Goal: Task Accomplishment & Management: Use online tool/utility

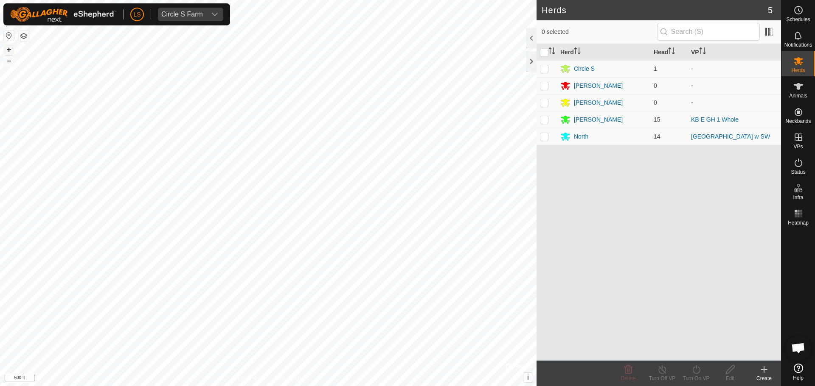
click at [8, 50] on button "+" at bounding box center [9, 50] width 10 height 10
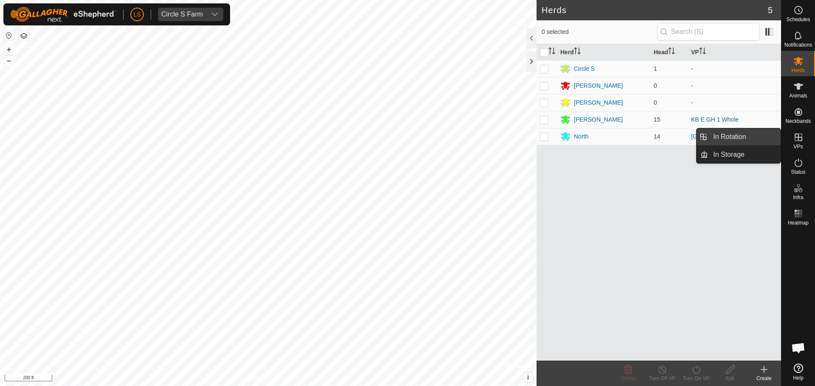
click at [753, 135] on link "In Rotation" at bounding box center [744, 137] width 73 height 17
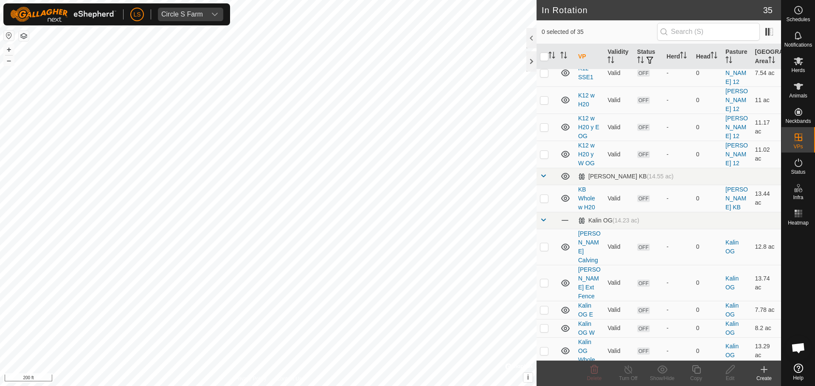
scroll to position [257, 0]
click at [544, 309] on p-checkbox at bounding box center [544, 312] width 8 height 7
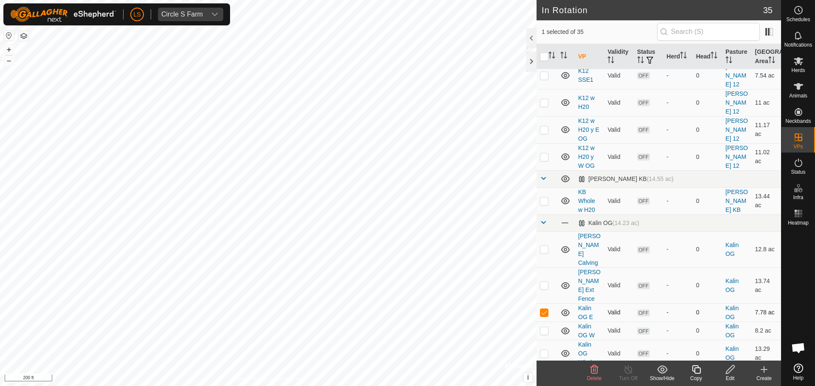
click at [544, 309] on p-checkbox at bounding box center [544, 312] width 8 height 7
checkbox input "false"
click at [545, 328] on p-checkbox at bounding box center [544, 331] width 8 height 7
checkbox input "true"
click at [728, 370] on icon at bounding box center [730, 370] width 11 height 10
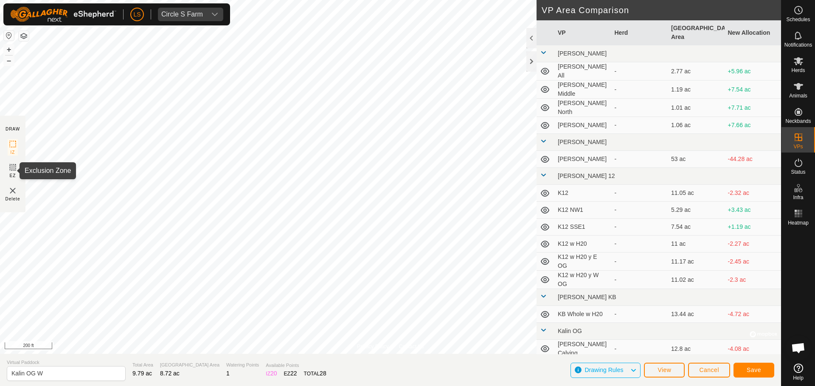
click at [9, 166] on rect at bounding box center [12, 167] width 7 height 7
click at [8, 46] on button "+" at bounding box center [9, 50] width 10 height 10
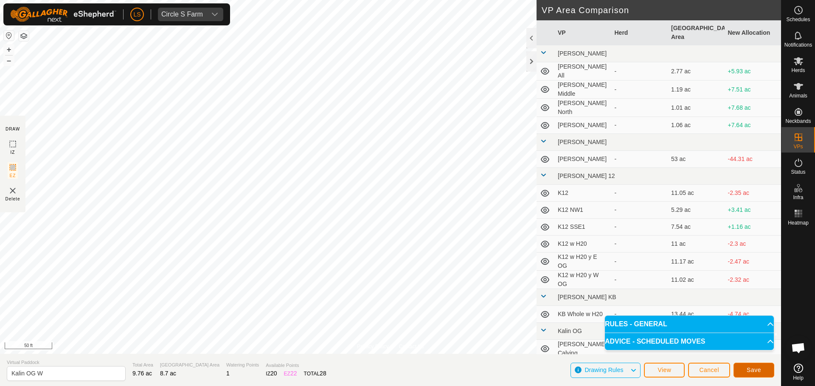
click at [755, 373] on span "Save" at bounding box center [753, 370] width 14 height 7
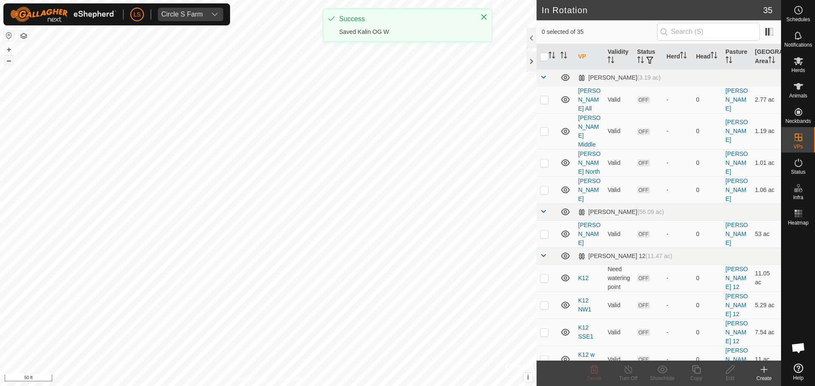
click at [8, 64] on button "–" at bounding box center [9, 61] width 10 height 10
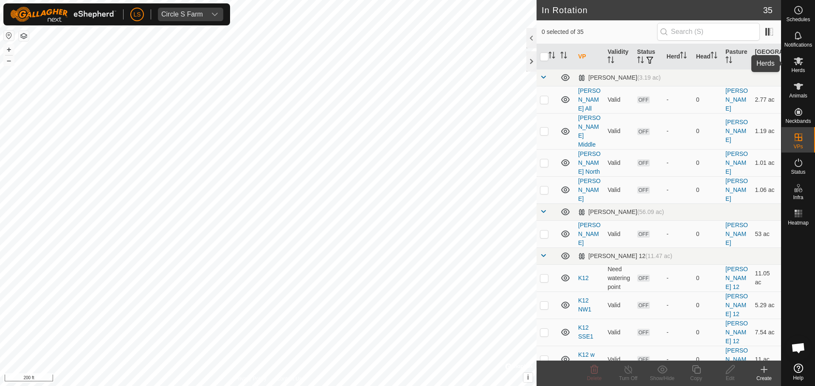
click at [803, 62] on es-mob-svg-icon at bounding box center [797, 61] width 15 height 14
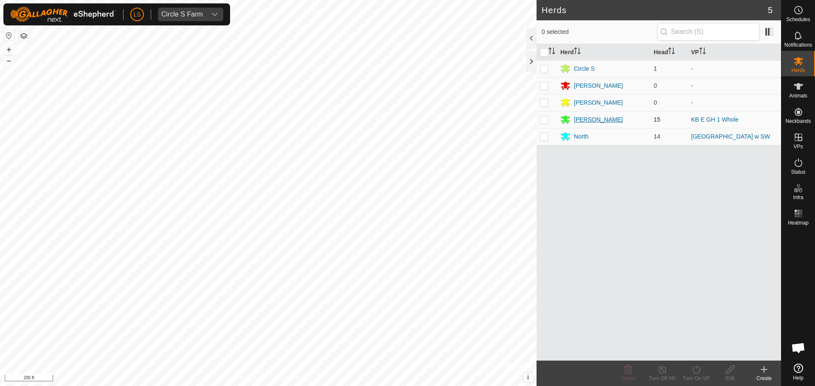
click at [583, 120] on div "[PERSON_NAME]" at bounding box center [598, 119] width 49 height 9
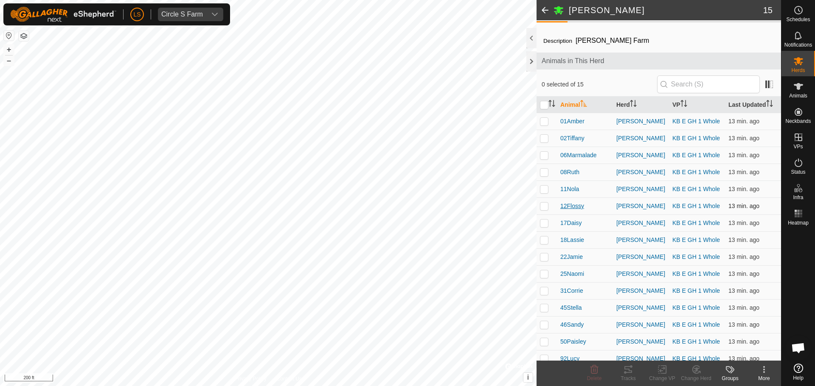
scroll to position [21, 0]
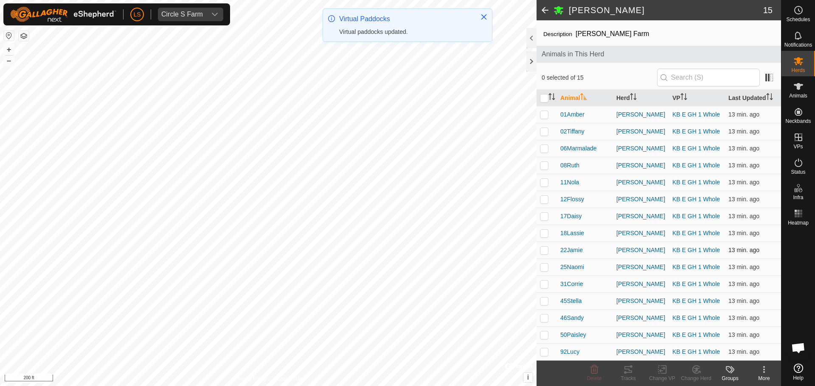
click at [546, 252] on p-checkbox at bounding box center [544, 250] width 8 height 7
checkbox input "true"
click at [665, 372] on icon at bounding box center [662, 370] width 11 height 10
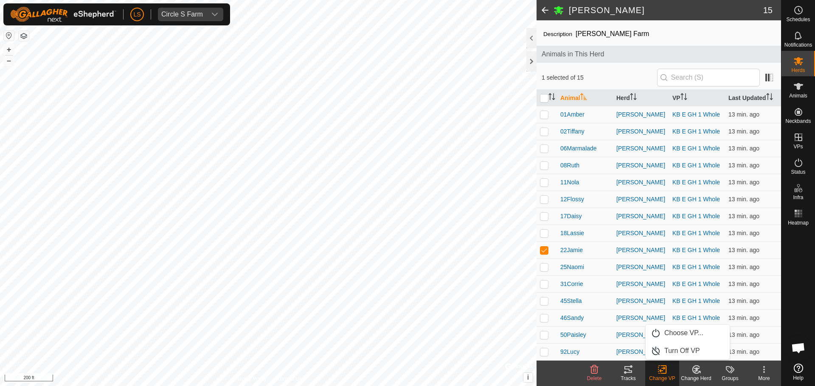
click at [666, 382] on div "Change VP" at bounding box center [662, 379] width 34 height 8
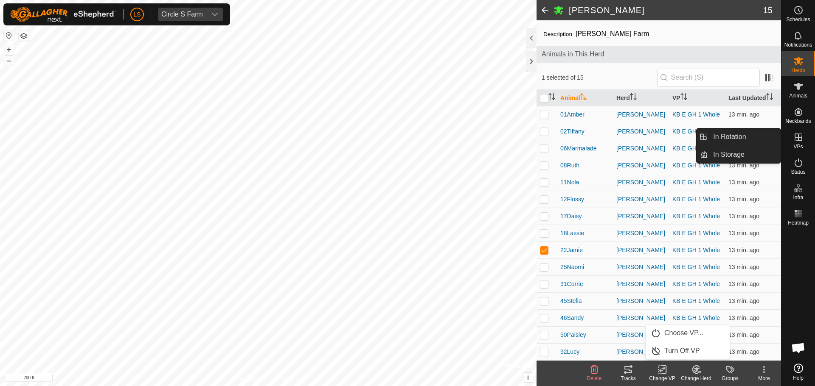
click at [801, 140] on icon at bounding box center [798, 138] width 8 height 8
click at [765, 137] on link "In Rotation" at bounding box center [744, 137] width 73 height 17
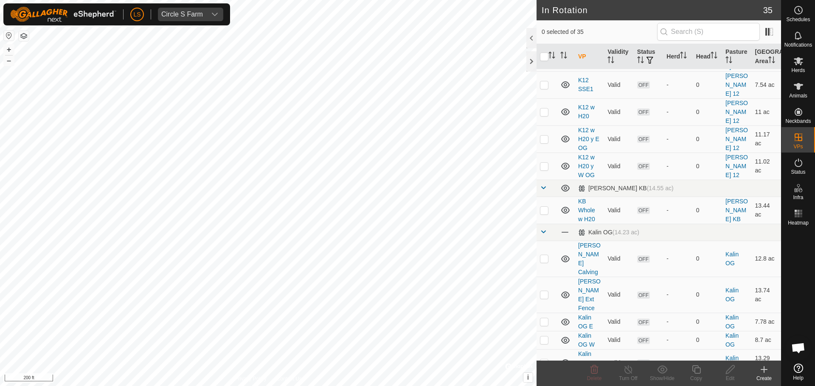
scroll to position [252, 0]
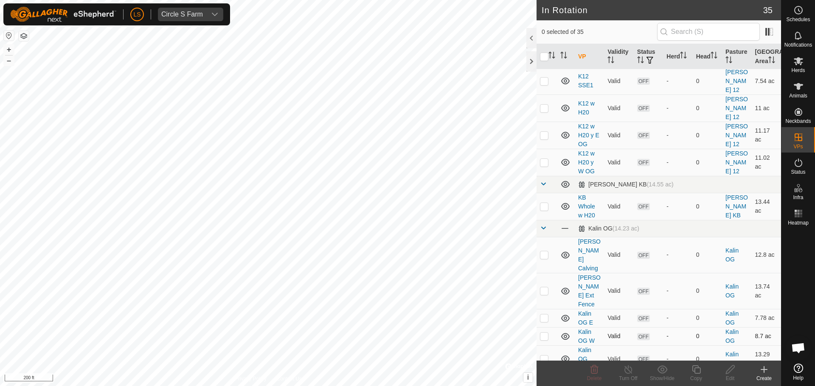
click at [546, 333] on p-checkbox at bounding box center [544, 336] width 8 height 7
checkbox input "true"
click at [728, 367] on icon at bounding box center [730, 370] width 11 height 10
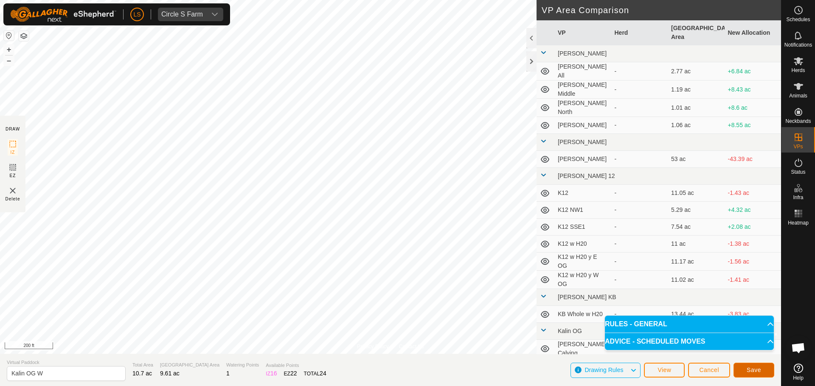
click at [742, 371] on button "Save" at bounding box center [753, 370] width 41 height 15
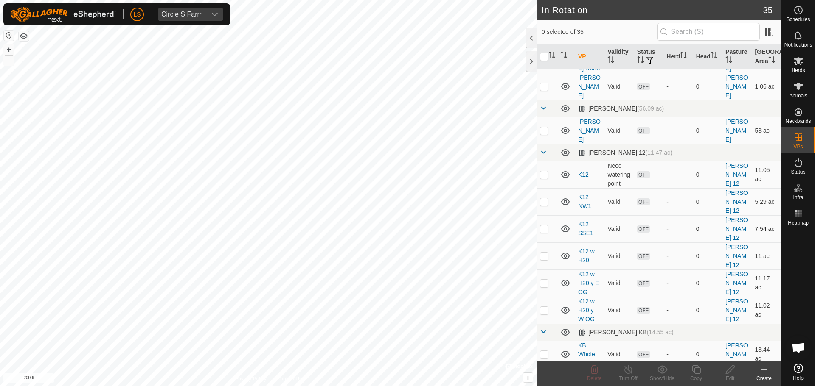
scroll to position [112, 0]
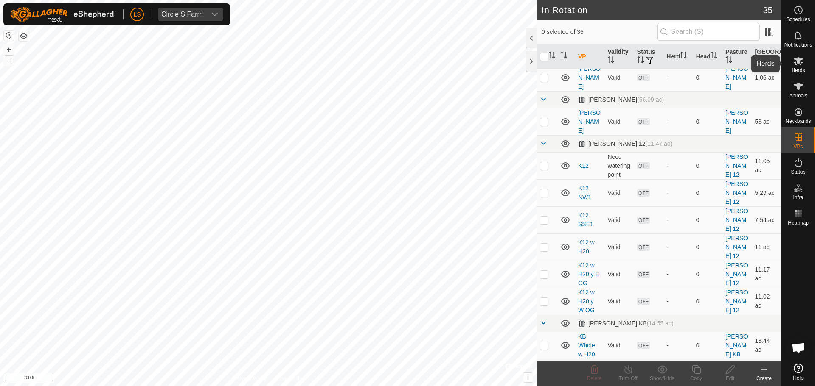
click at [802, 69] on span "Herds" at bounding box center [798, 70] width 14 height 5
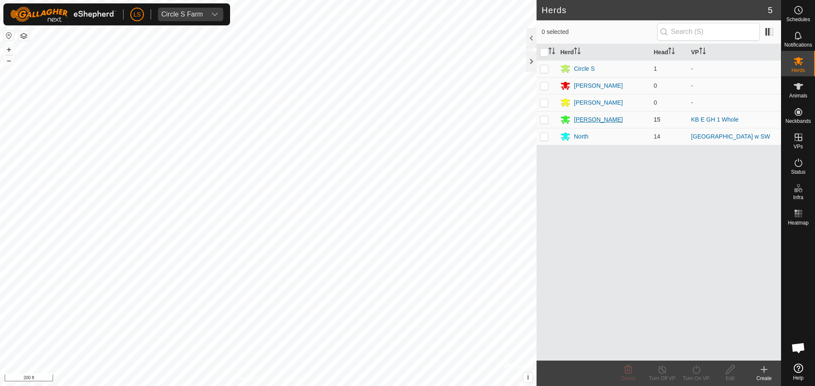
click at [573, 121] on div "[PERSON_NAME]" at bounding box center [603, 120] width 87 height 10
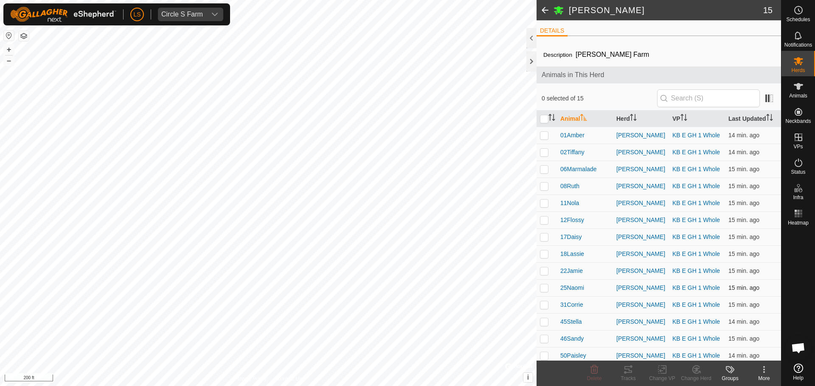
scroll to position [21, 0]
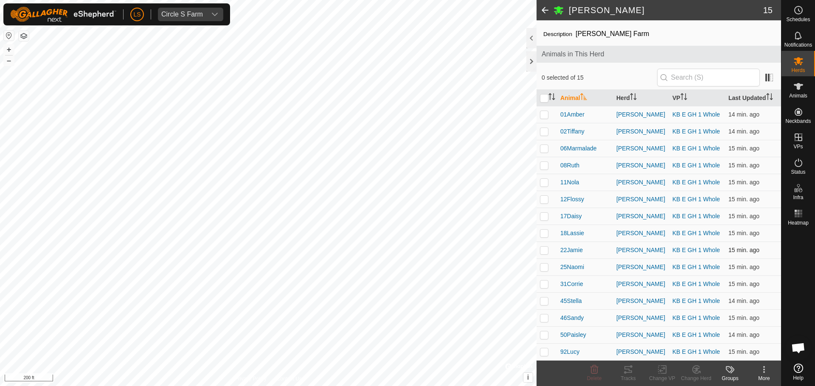
click at [544, 249] on p-checkbox at bounding box center [544, 250] width 8 height 7
checkbox input "true"
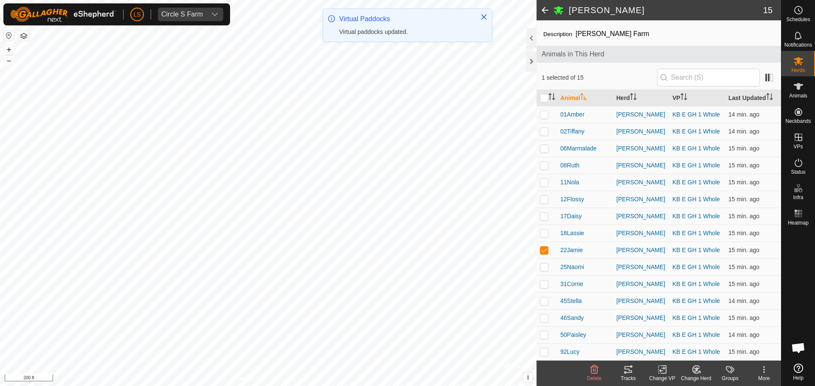
click at [658, 369] on icon at bounding box center [662, 370] width 11 height 10
click at [665, 329] on link "Choose VP..." at bounding box center [687, 333] width 84 height 17
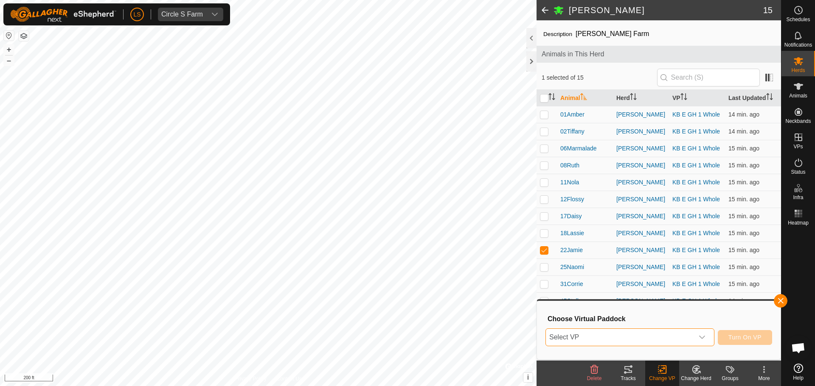
click at [642, 336] on span "Select VP" at bounding box center [620, 337] width 148 height 17
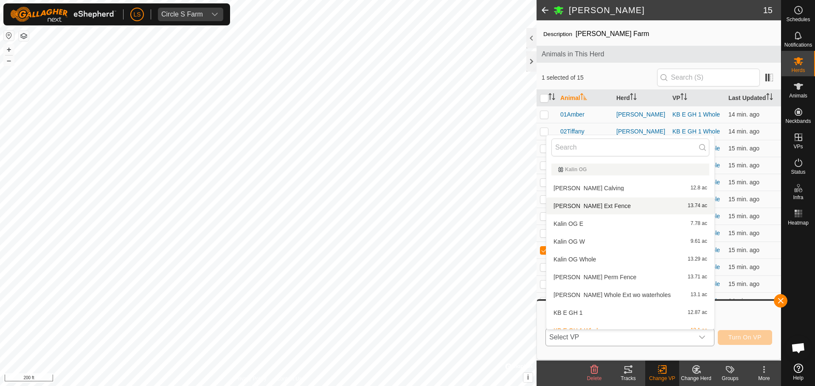
scroll to position [293, 0]
click at [613, 241] on li "Kalin OG W 9.61 ac" at bounding box center [630, 240] width 168 height 17
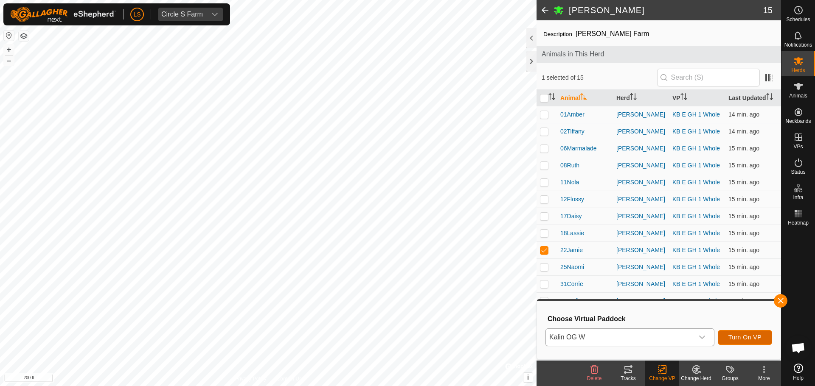
click at [742, 336] on span "Turn On VP" at bounding box center [744, 337] width 33 height 7
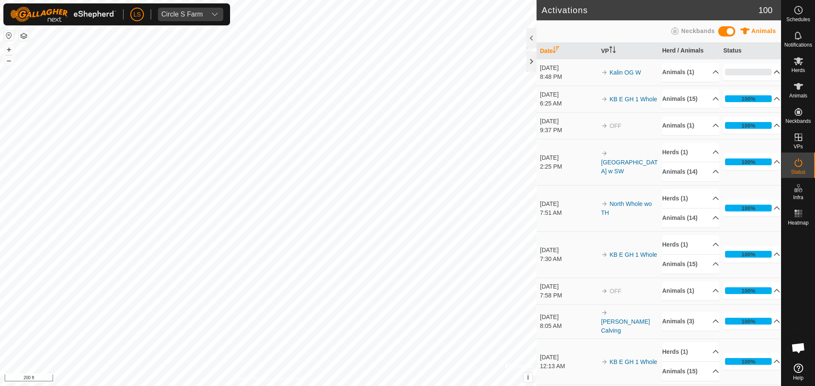
click at [763, 70] on p-accordion-header "0%" at bounding box center [751, 72] width 57 height 17
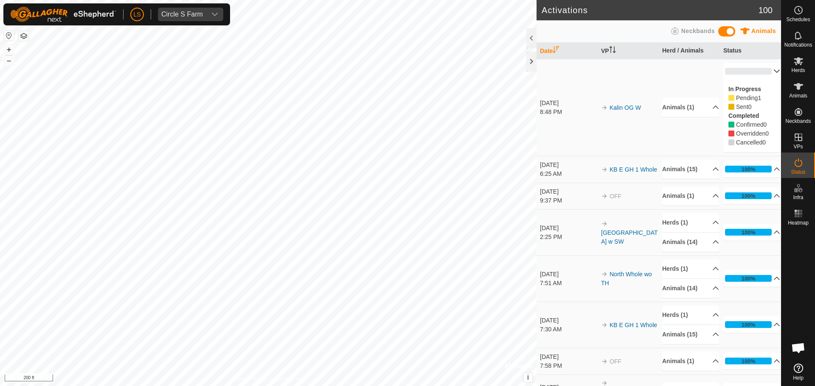
click at [763, 70] on p-accordion-header "0%" at bounding box center [751, 71] width 57 height 17
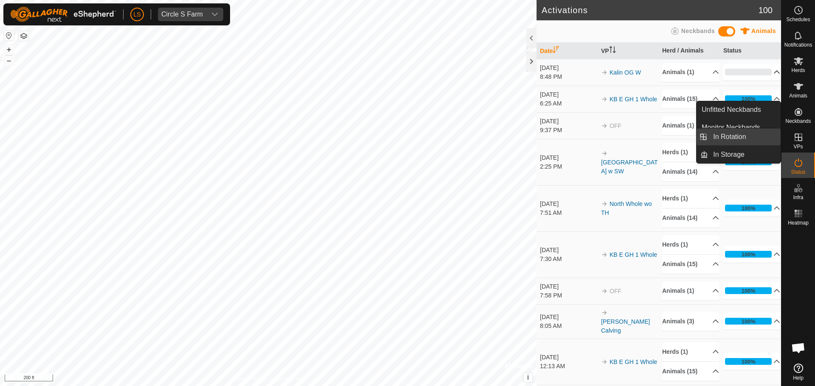
click at [755, 132] on link "In Rotation" at bounding box center [744, 137] width 73 height 17
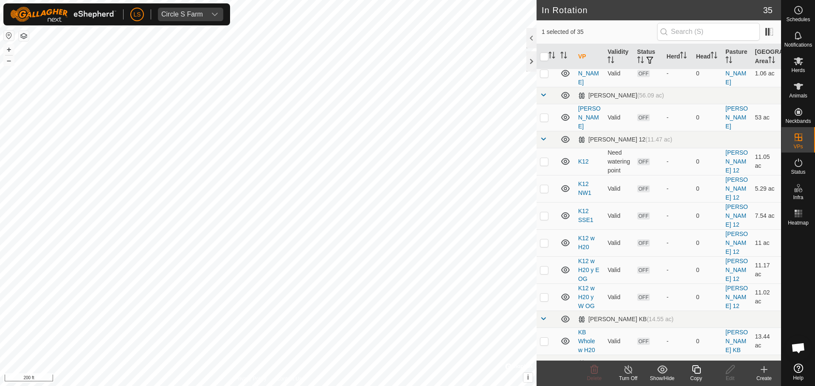
scroll to position [118, 0]
click at [545, 157] on p-checkbox at bounding box center [544, 160] width 8 height 7
checkbox input "false"
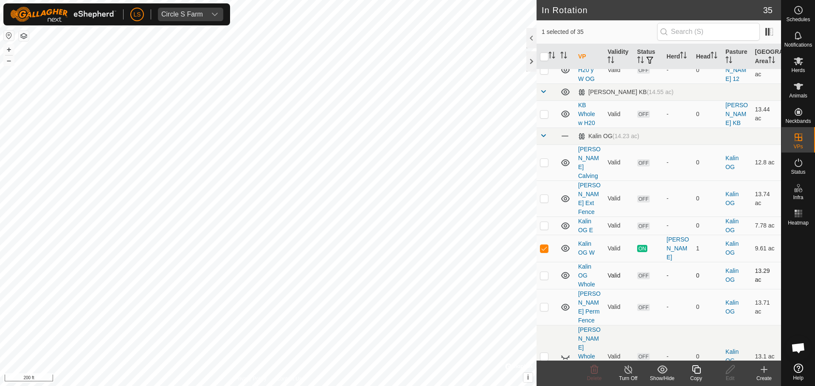
scroll to position [345, 0]
click at [546, 244] on p-tablecheckbox at bounding box center [544, 247] width 8 height 7
checkbox input "false"
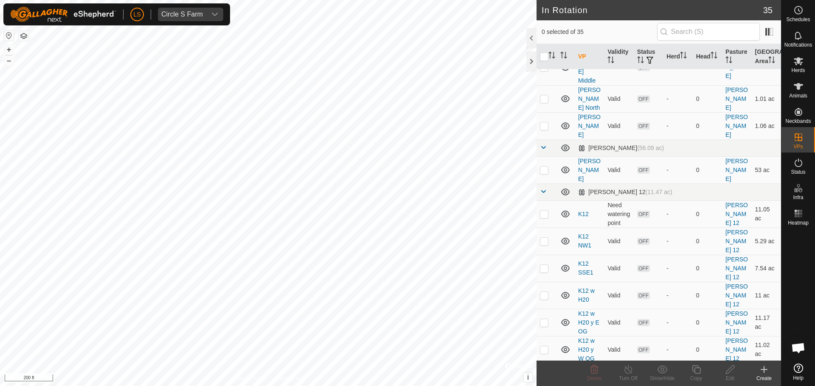
scroll to position [60, 0]
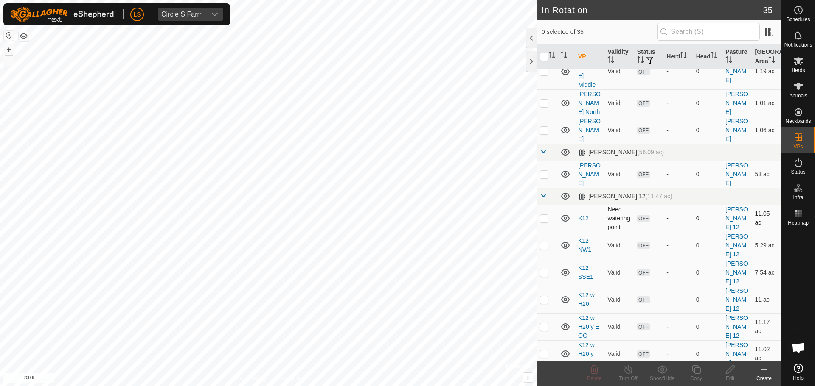
click at [543, 205] on td at bounding box center [546, 218] width 20 height 27
checkbox input "true"
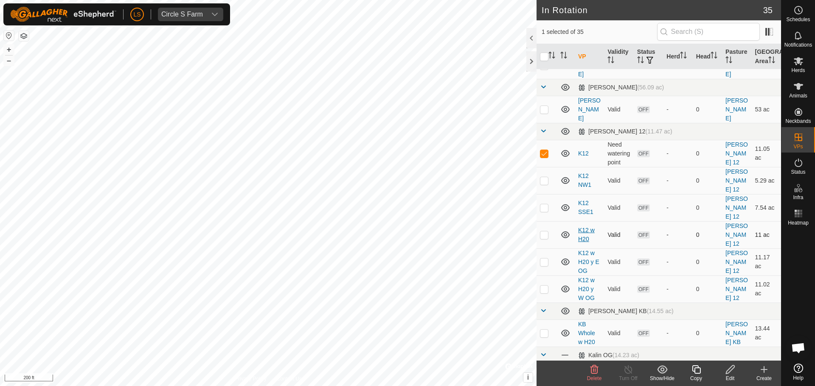
scroll to position [125, 0]
click at [545, 177] on p-checkbox at bounding box center [544, 180] width 8 height 7
checkbox input "true"
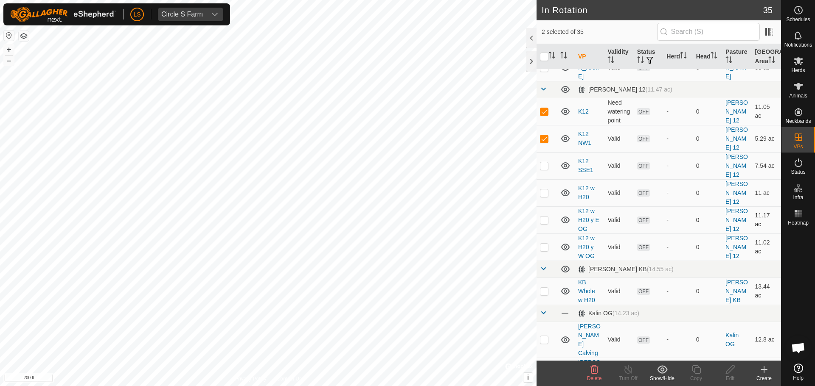
scroll to position [172, 0]
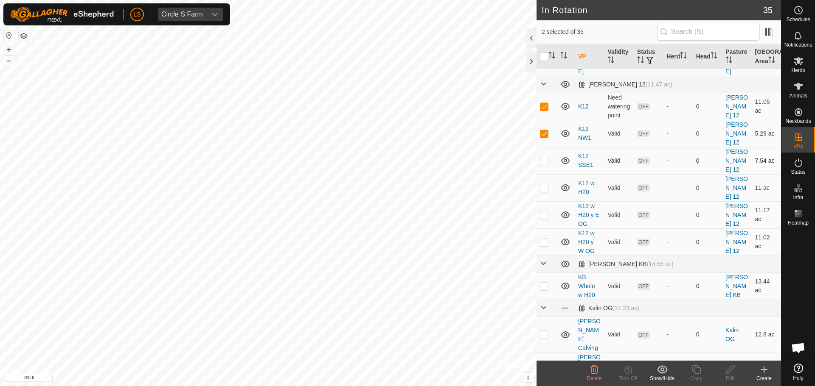
click at [545, 157] on p-tablecheckbox at bounding box center [544, 160] width 8 height 7
checkbox input "false"
click at [545, 130] on p-checkbox at bounding box center [544, 133] width 8 height 7
checkbox input "false"
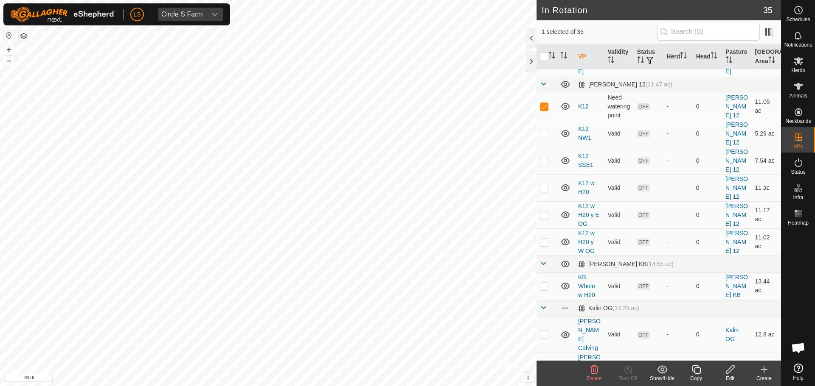
click at [543, 185] on p-checkbox at bounding box center [544, 188] width 8 height 7
checkbox input "false"
click at [542, 212] on p-checkbox at bounding box center [544, 215] width 8 height 7
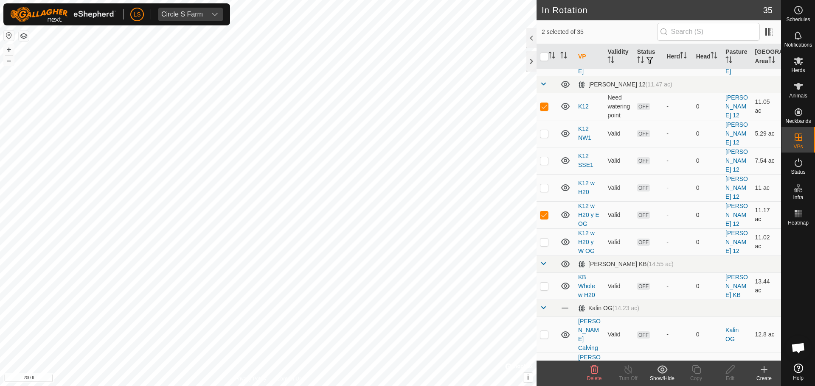
checkbox input "false"
click at [541, 239] on p-checkbox at bounding box center [544, 242] width 8 height 7
checkbox input "true"
click at [549, 174] on td at bounding box center [546, 187] width 20 height 27
checkbox input "true"
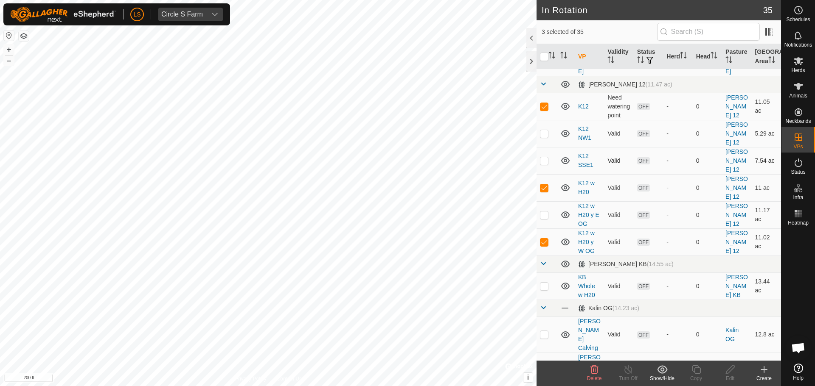
click at [548, 157] on p-checkbox at bounding box center [544, 160] width 8 height 7
checkbox input "true"
click at [546, 185] on p-checkbox at bounding box center [544, 188] width 8 height 7
checkbox input "false"
click at [544, 157] on p-checkbox at bounding box center [544, 160] width 8 height 7
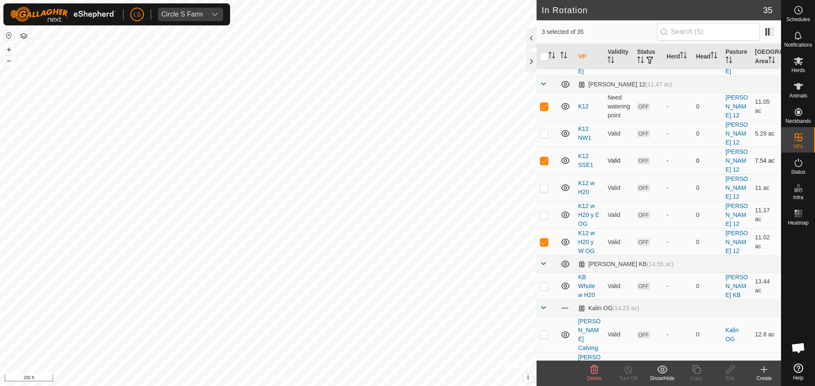
checkbox input "false"
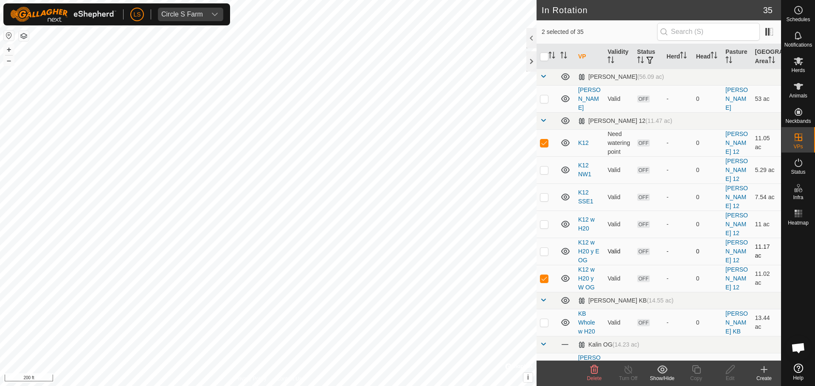
scroll to position [132, 0]
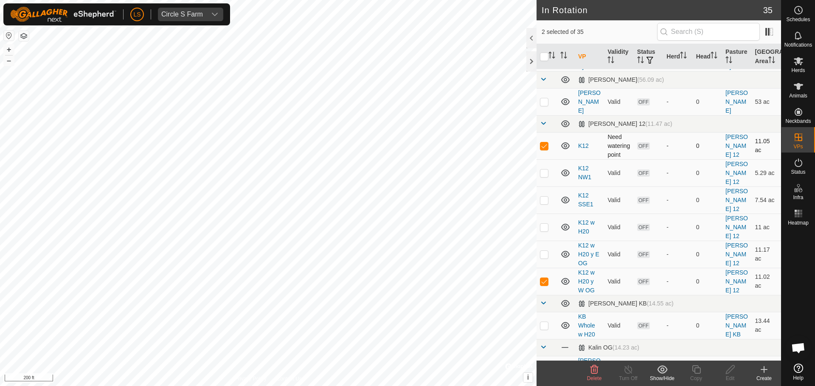
click at [546, 143] on p-checkbox at bounding box center [544, 146] width 8 height 7
checkbox input "false"
click at [544, 170] on p-checkbox at bounding box center [544, 173] width 8 height 7
checkbox input "false"
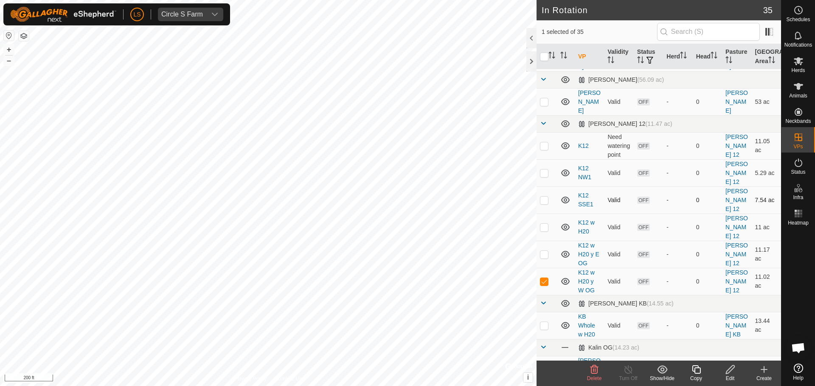
click at [543, 197] on p-checkbox at bounding box center [544, 200] width 8 height 7
checkbox input "false"
click at [543, 224] on p-checkbox at bounding box center [544, 227] width 8 height 7
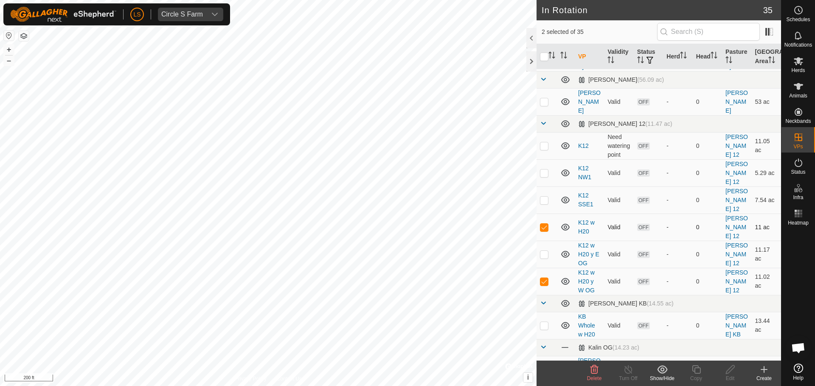
checkbox input "false"
click at [543, 251] on p-checkbox at bounding box center [544, 254] width 8 height 7
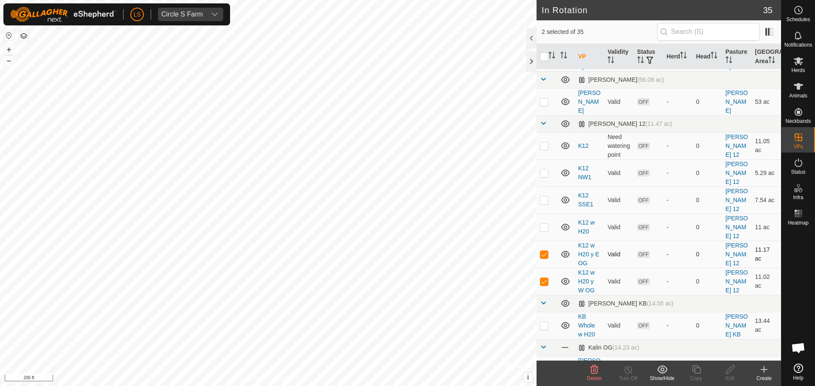
checkbox input "false"
click at [563, 249] on icon at bounding box center [565, 254] width 10 height 10
click at [565, 224] on icon at bounding box center [565, 227] width 8 height 7
click at [565, 197] on icon at bounding box center [565, 200] width 8 height 7
click at [565, 168] on icon at bounding box center [565, 173] width 10 height 10
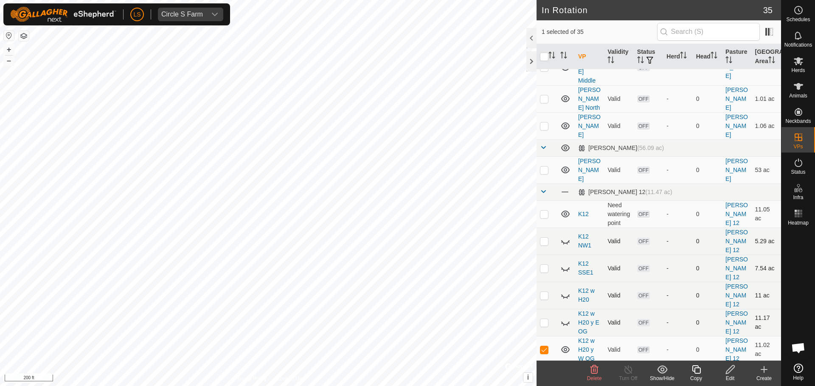
scroll to position [70, 0]
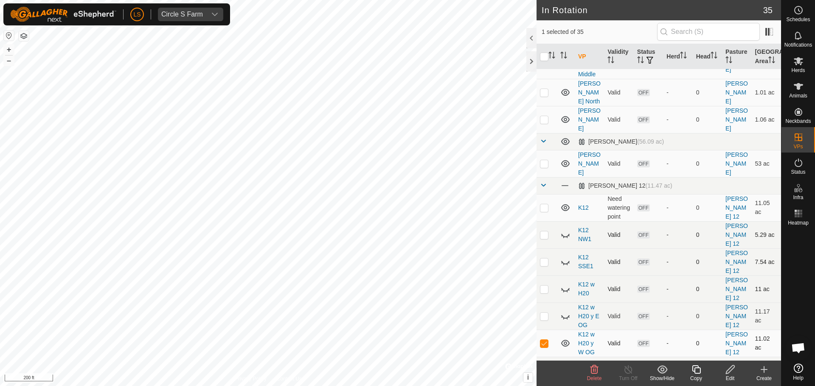
click at [565, 340] on icon at bounding box center [565, 343] width 8 height 7
click at [565, 339] on icon at bounding box center [565, 344] width 10 height 10
click at [565, 340] on icon at bounding box center [565, 343] width 8 height 7
click at [565, 339] on icon at bounding box center [565, 344] width 10 height 10
click at [565, 340] on icon at bounding box center [565, 343] width 8 height 7
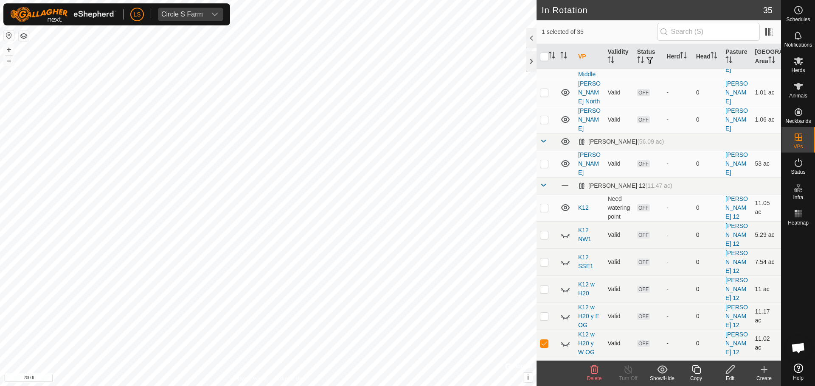
click at [565, 339] on icon at bounding box center [565, 344] width 10 height 10
click at [565, 340] on icon at bounding box center [565, 343] width 8 height 7
click at [565, 339] on icon at bounding box center [565, 344] width 10 height 10
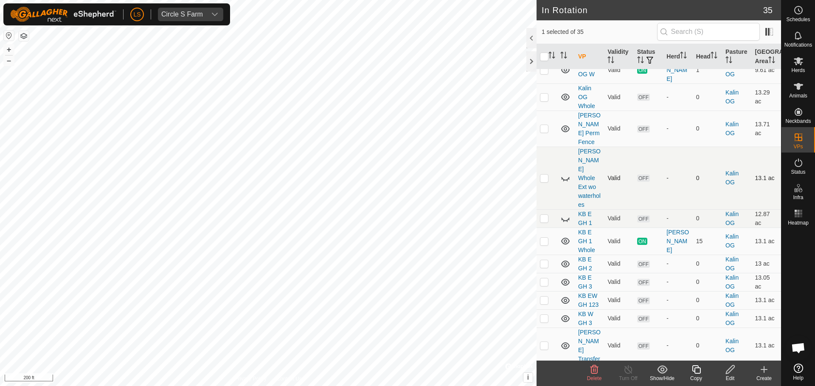
scroll to position [521, 0]
click at [565, 374] on icon at bounding box center [565, 379] width 10 height 10
click at [565, 378] on icon at bounding box center [565, 379] width 8 height 3
click at [543, 376] on p-checkbox at bounding box center [544, 379] width 8 height 7
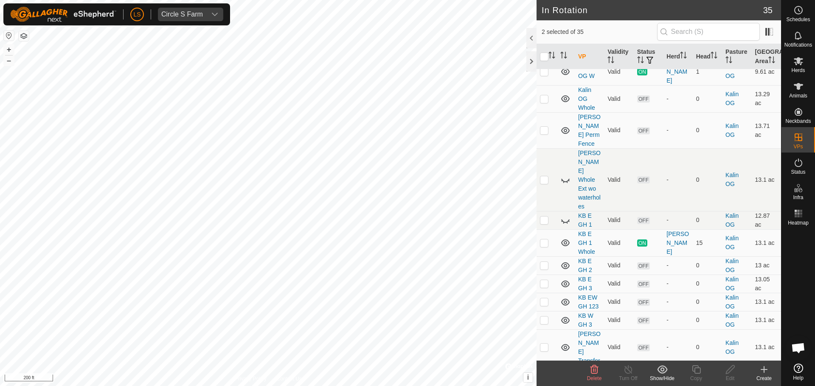
checkbox input "false"
click at [565, 374] on icon at bounding box center [565, 379] width 10 height 10
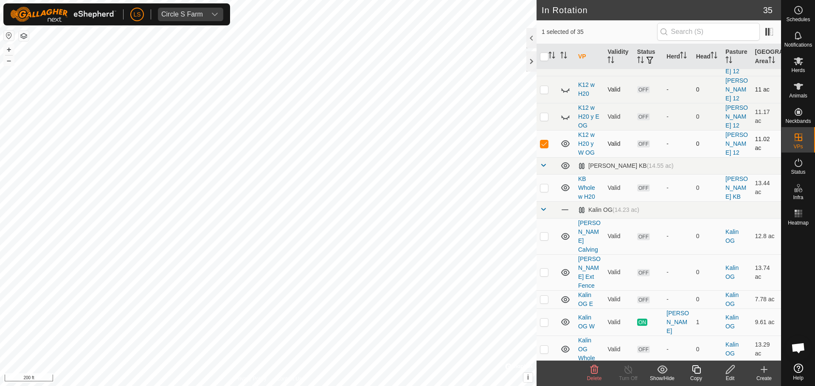
scroll to position [259, 0]
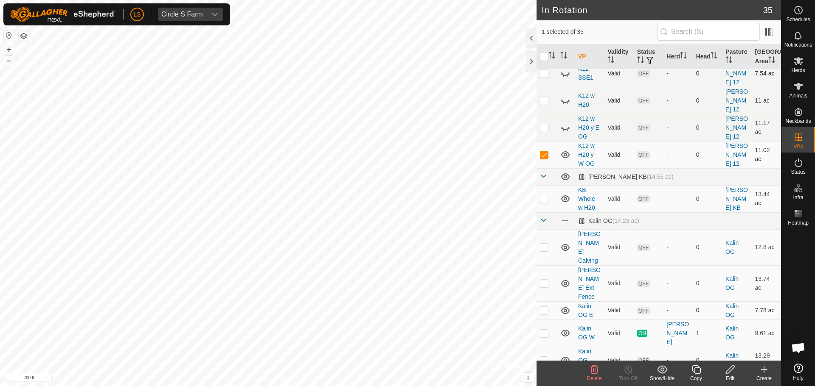
click at [563, 308] on icon at bounding box center [565, 311] width 8 height 7
click at [563, 306] on icon at bounding box center [565, 311] width 10 height 10
click at [563, 243] on icon at bounding box center [565, 248] width 10 height 10
click at [563, 247] on icon at bounding box center [565, 248] width 8 height 3
click at [563, 243] on icon at bounding box center [565, 248] width 10 height 10
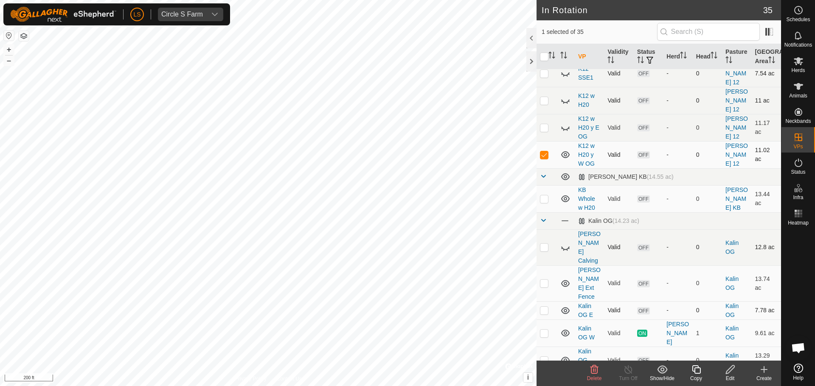
click at [563, 247] on icon at bounding box center [565, 248] width 8 height 3
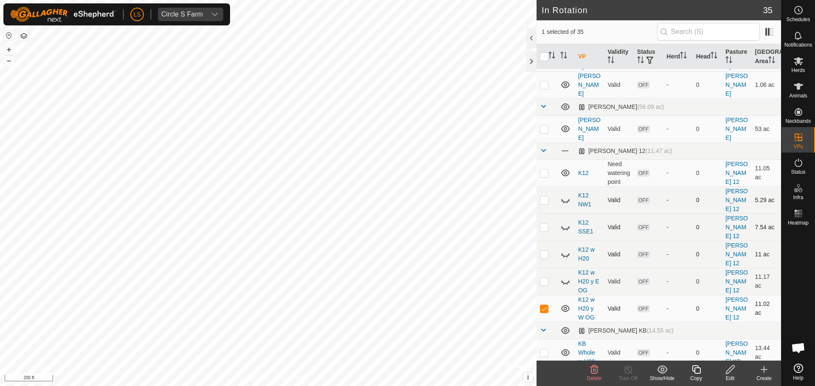
scroll to position [104, 0]
click at [545, 296] on td at bounding box center [546, 309] width 20 height 27
click at [544, 306] on p-checkbox at bounding box center [544, 309] width 8 height 7
checkbox input "false"
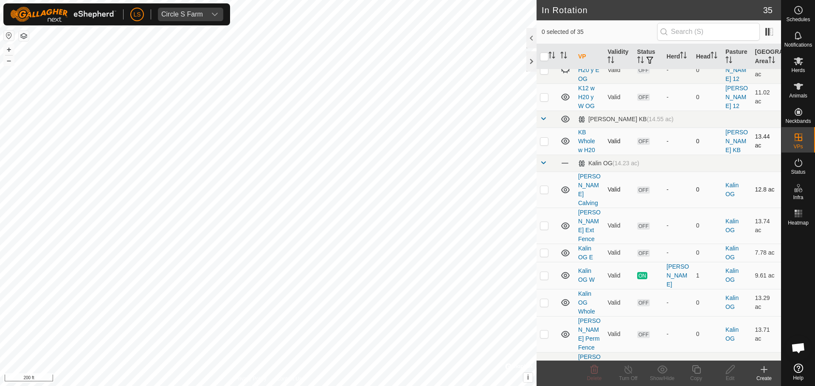
scroll to position [317, 0]
click at [544, 222] on p-checkbox at bounding box center [544, 225] width 8 height 7
checkbox input "false"
click at [544, 186] on p-checkbox at bounding box center [544, 189] width 8 height 7
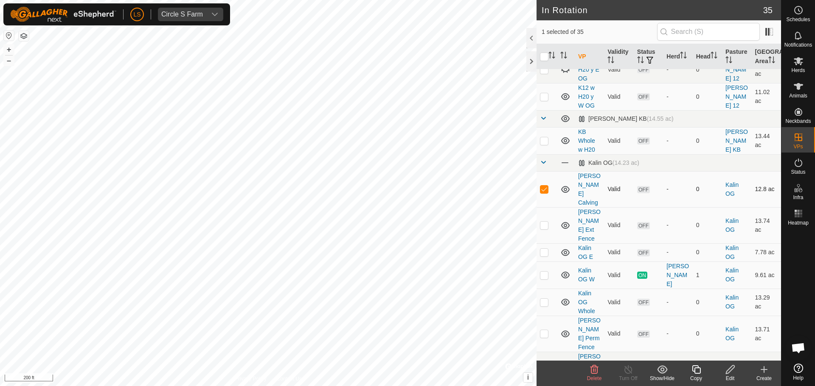
click at [544, 186] on p-checkbox at bounding box center [544, 189] width 8 height 7
checkbox input "false"
click at [542, 249] on p-checkbox at bounding box center [544, 252] width 8 height 7
checkbox input "false"
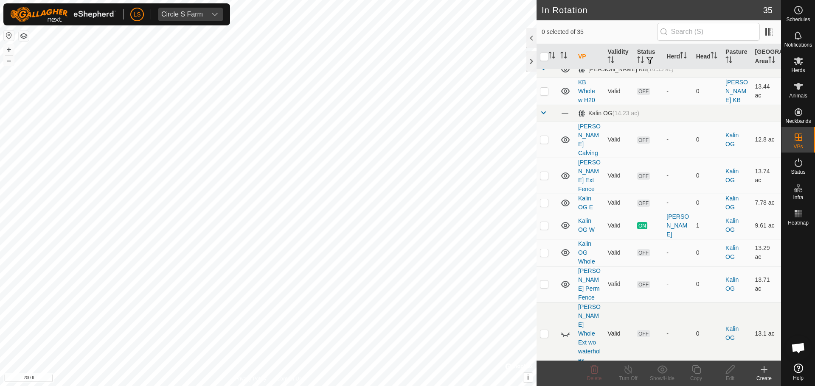
scroll to position [368, 0]
click at [544, 248] on p-checkbox at bounding box center [544, 251] width 8 height 7
checkbox input "false"
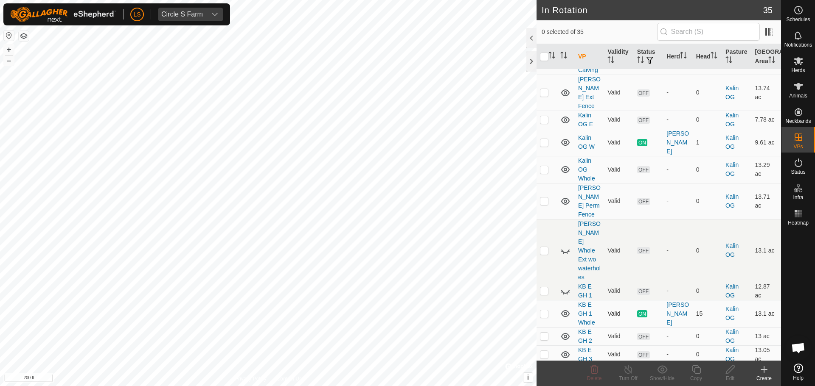
scroll to position [452, 0]
click at [545, 308] on p-checkbox at bounding box center [544, 311] width 8 height 7
click at [10, 51] on button "+" at bounding box center [9, 50] width 10 height 10
click at [13, 54] on div "08Ruth 0817649831 [PERSON_NAME] KB E GH 1 Whole + – ⇧ i © Mapbox , © OpenStreet…" at bounding box center [268, 193] width 536 height 386
click at [546, 308] on p-checkbox at bounding box center [544, 311] width 8 height 7
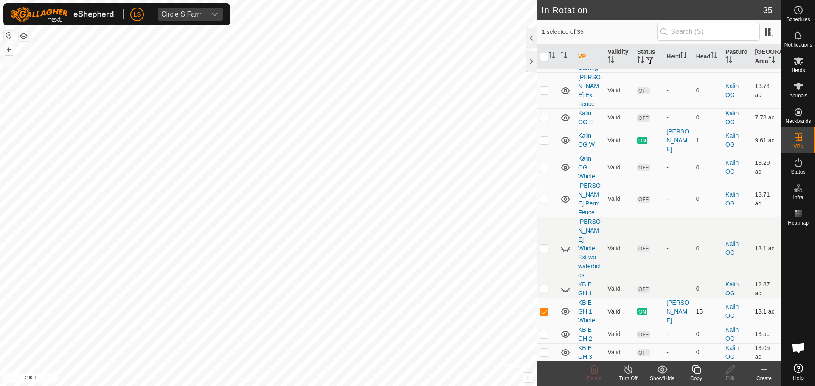
checkbox input "false"
click at [544, 331] on p-checkbox at bounding box center [544, 334] width 8 height 7
click at [543, 331] on p-tablecheckbox at bounding box center [544, 334] width 8 height 7
checkbox input "false"
click at [544, 349] on p-checkbox at bounding box center [544, 352] width 8 height 7
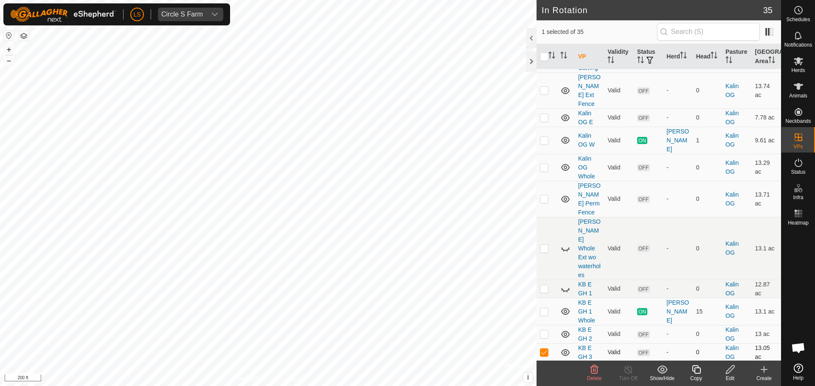
click at [544, 349] on p-checkbox at bounding box center [544, 352] width 8 height 7
checkbox input "false"
click at [547, 380] on td at bounding box center [546, 389] width 20 height 18
checkbox input "false"
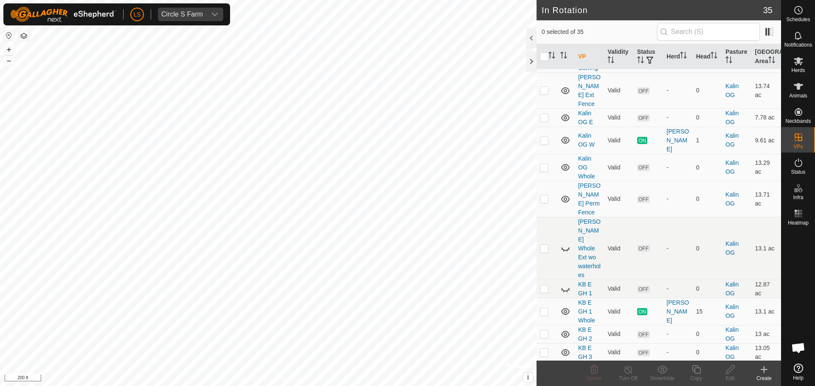
click at [544, 367] on p-checkbox at bounding box center [544, 370] width 8 height 7
checkbox input "false"
click at [544, 349] on p-checkbox at bounding box center [544, 352] width 8 height 7
checkbox input "true"
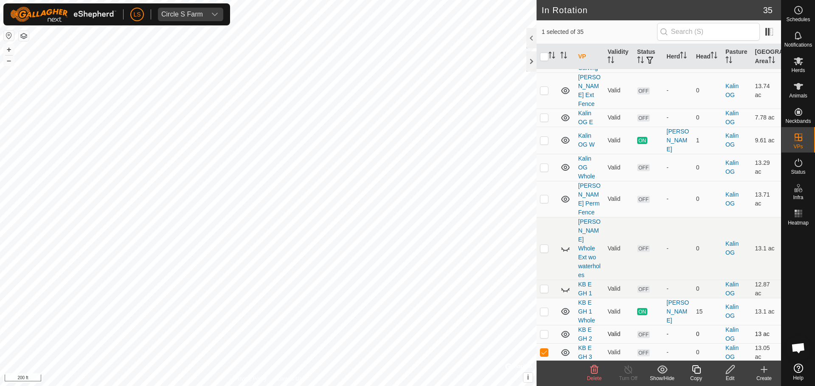
click at [544, 331] on p-checkbox at bounding box center [544, 334] width 8 height 7
checkbox input "true"
click at [544, 349] on p-checkbox at bounding box center [544, 352] width 8 height 7
checkbox input "false"
click at [546, 331] on p-checkbox at bounding box center [544, 334] width 8 height 7
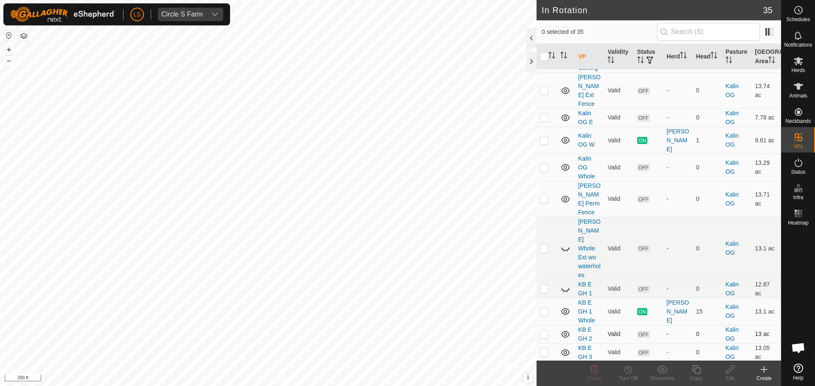
click at [548, 325] on td at bounding box center [546, 334] width 20 height 18
checkbox input "false"
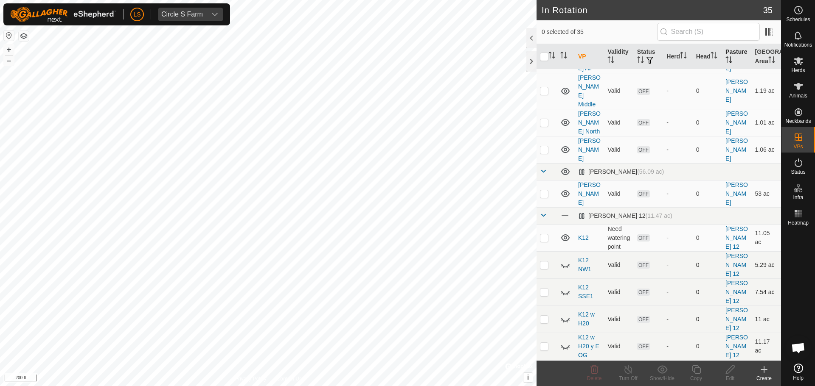
scroll to position [32, 0]
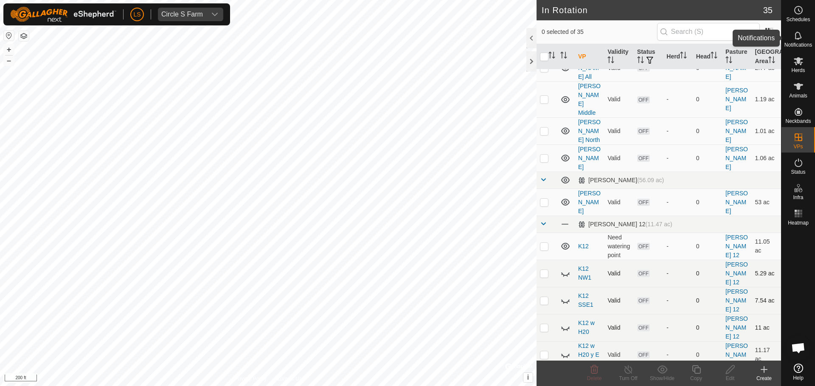
click at [796, 39] on icon at bounding box center [797, 35] width 7 height 8
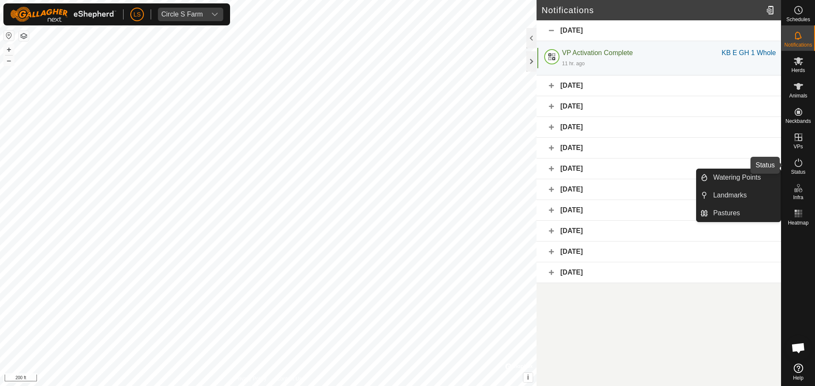
click at [795, 165] on icon at bounding box center [798, 163] width 8 height 8
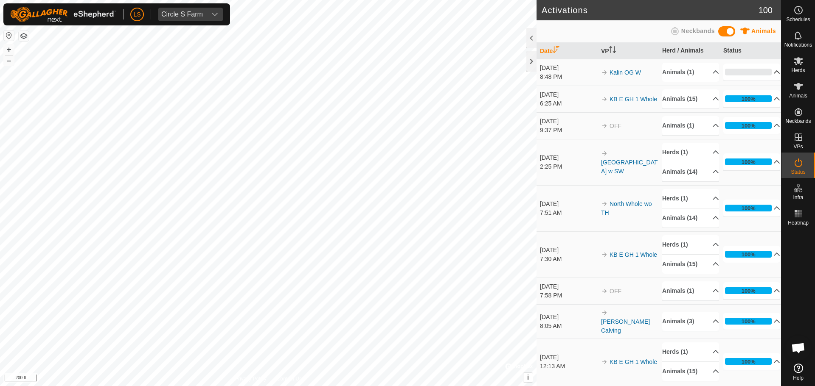
click at [754, 72] on p-accordion-header "0%" at bounding box center [751, 72] width 57 height 17
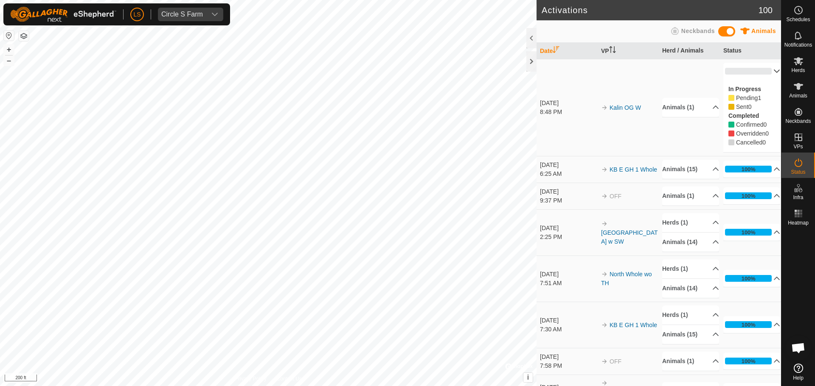
click at [754, 72] on p-accordion-header "0%" at bounding box center [751, 71] width 57 height 17
